Goal: Navigation & Orientation: Find specific page/section

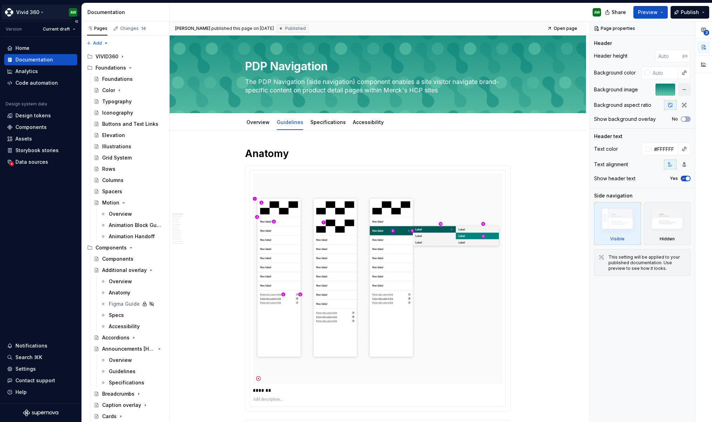
click at [38, 13] on html "Vivid 360 AW Version Current draft Home Documentation Analytics Code automation…" at bounding box center [356, 211] width 712 height 422
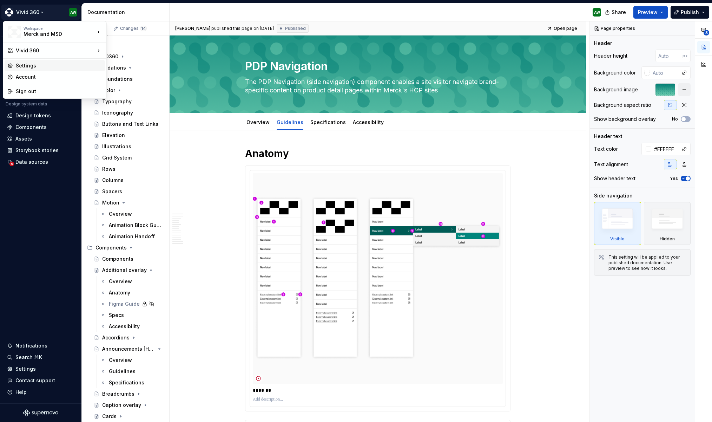
click at [29, 65] on div "Settings" at bounding box center [59, 65] width 86 height 7
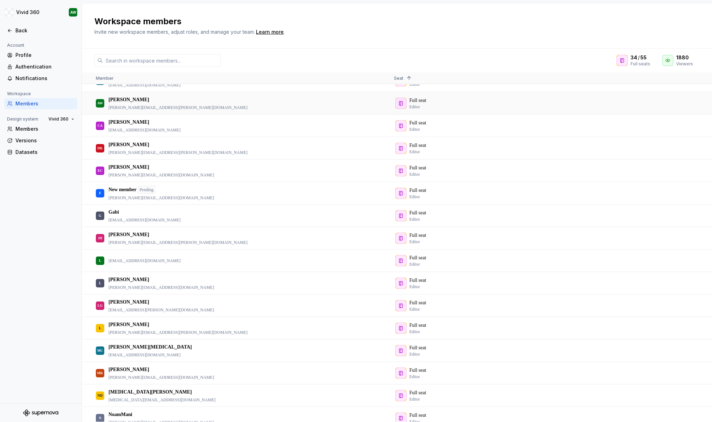
scroll to position [191, 0]
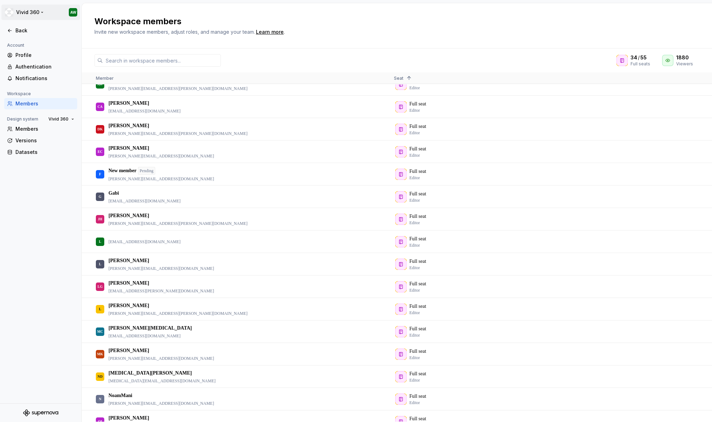
click at [37, 13] on html "Vivid 360 AW Back Account Profile Authentication Notifications Workspace Member…" at bounding box center [356, 211] width 712 height 422
click at [40, 13] on html "Vivid 360 AW Back Account Profile Authentication Notifications Workspace Member…" at bounding box center [356, 211] width 712 height 422
click at [13, 30] on div "Back" at bounding box center [40, 30] width 67 height 7
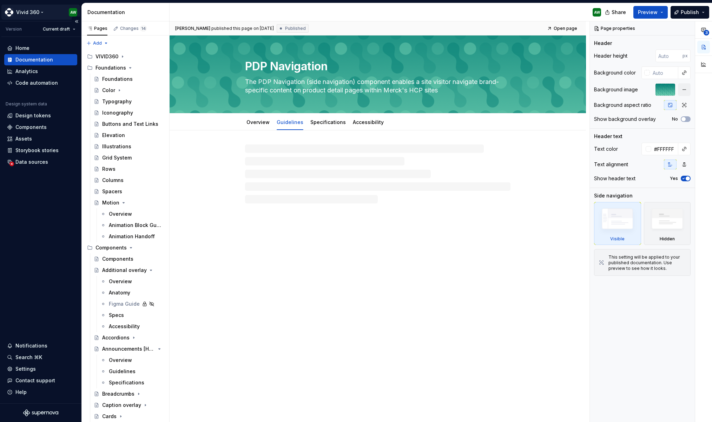
click at [20, 12] on html "Vivid 360 AW Version Current draft Home Documentation Analytics Code automation…" at bounding box center [356, 211] width 712 height 422
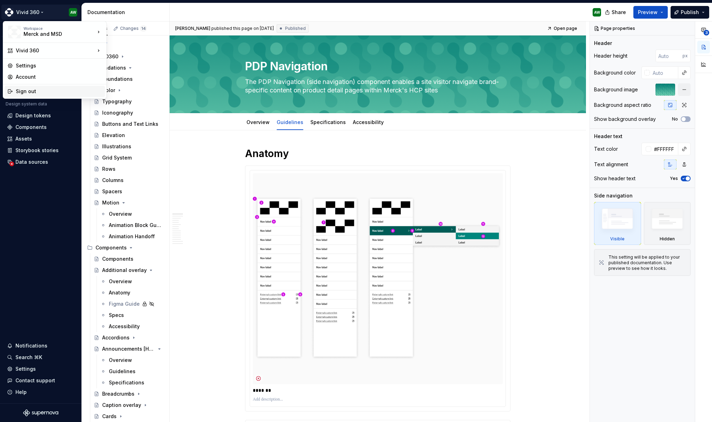
click at [21, 91] on div "Sign out" at bounding box center [59, 91] width 86 height 7
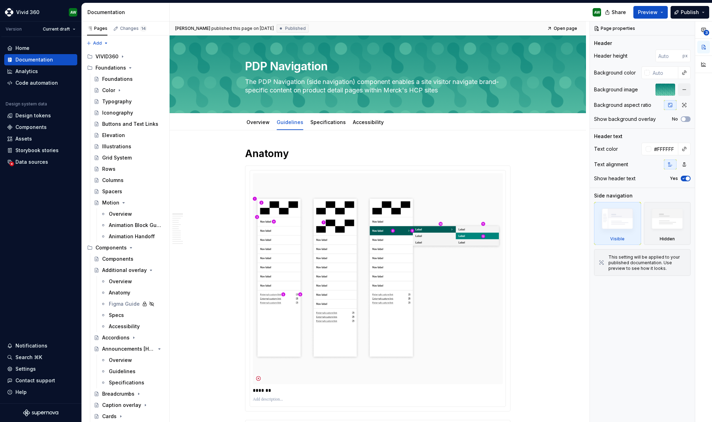
type textarea "*"
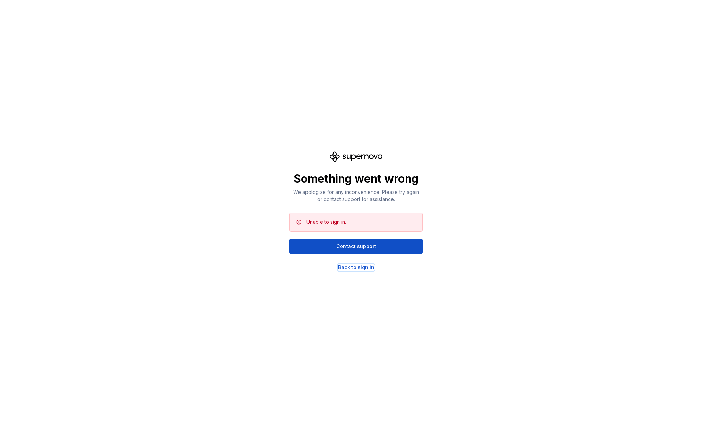
click at [359, 264] on div "Back to sign in" at bounding box center [356, 267] width 36 height 7
